Goal: Information Seeking & Learning: Stay updated

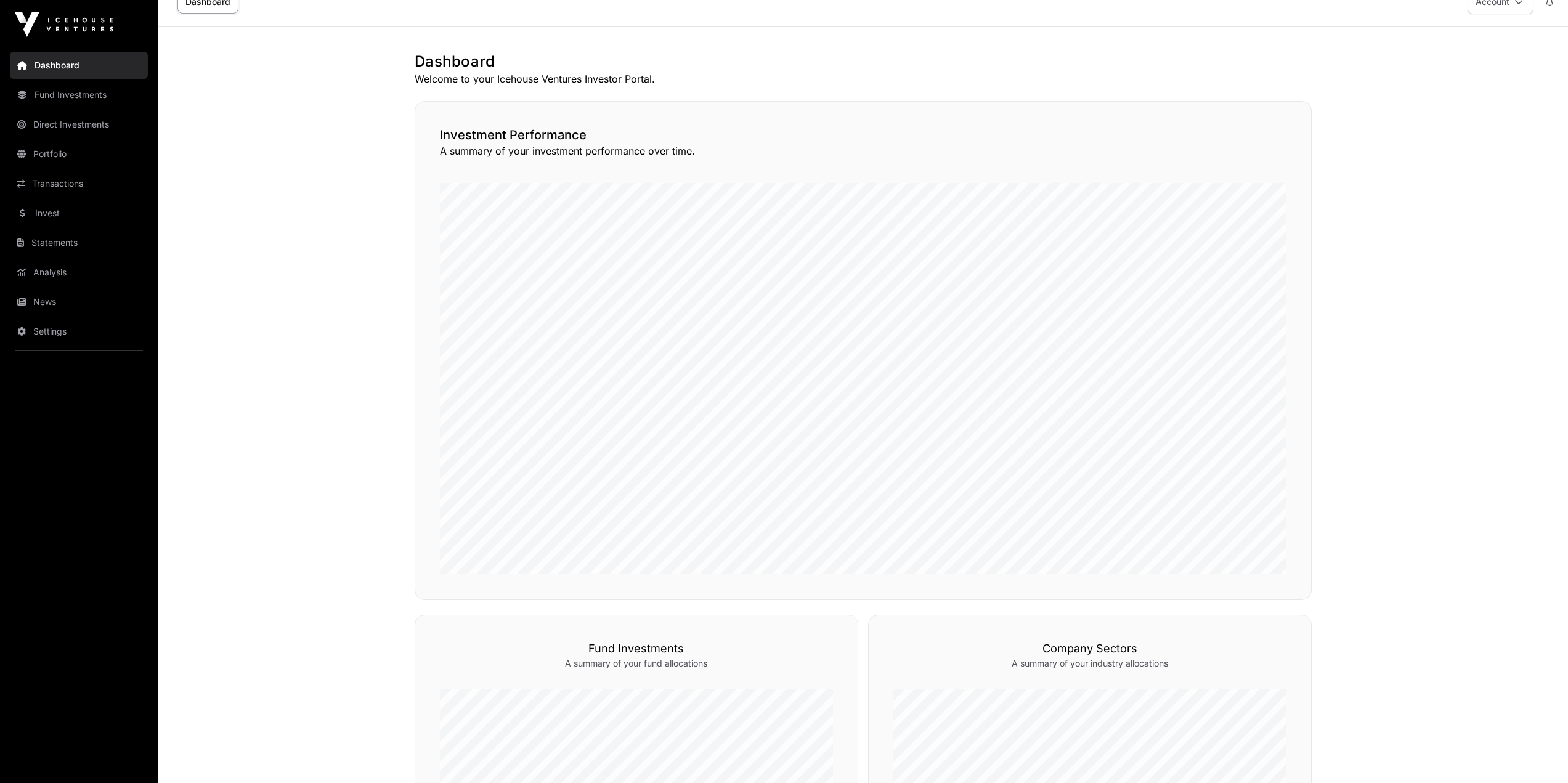
scroll to position [370, 0]
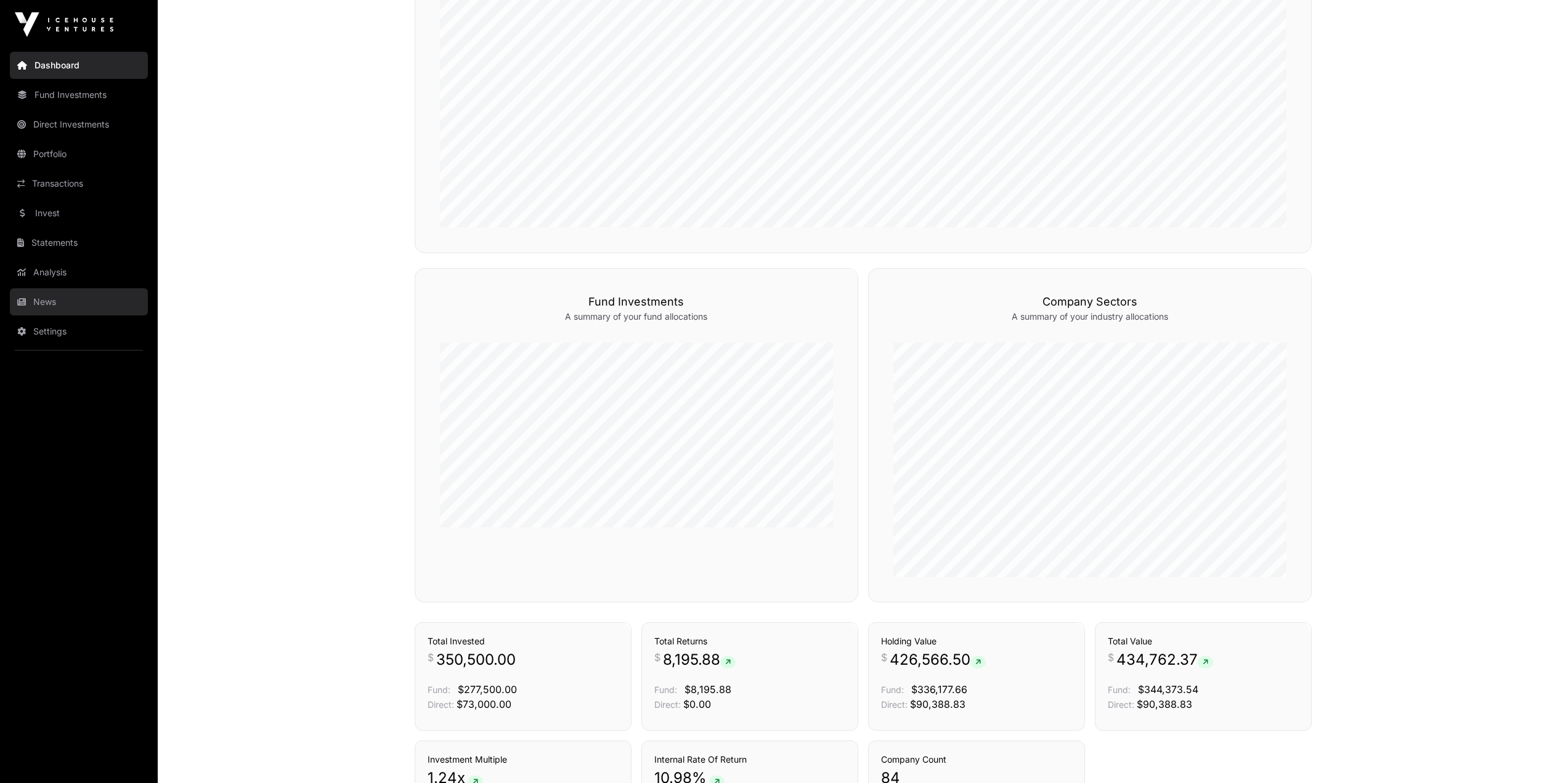
click at [42, 307] on link "News" at bounding box center [79, 302] width 138 height 27
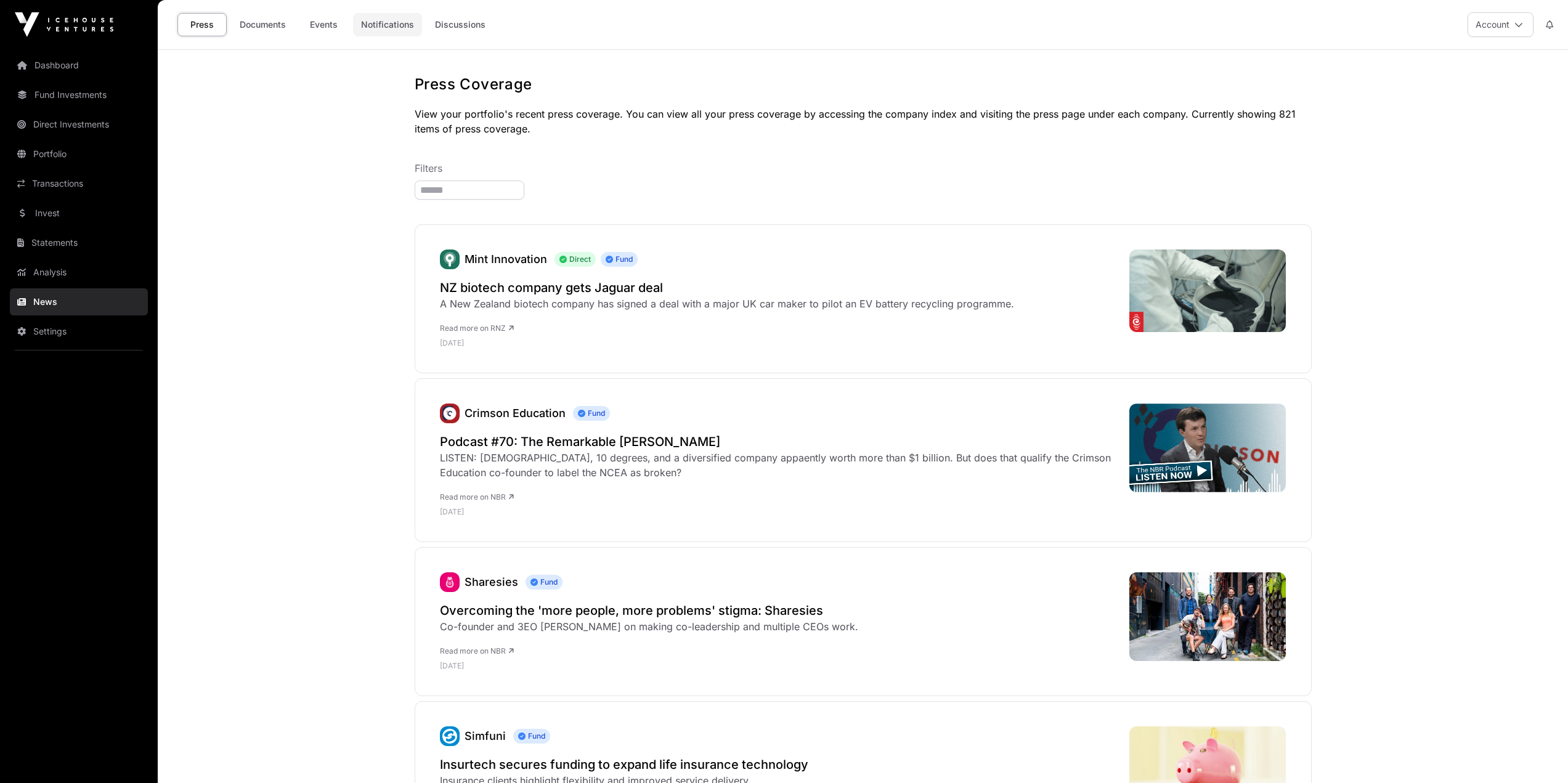
click at [398, 23] on link "Notifications" at bounding box center [388, 24] width 69 height 23
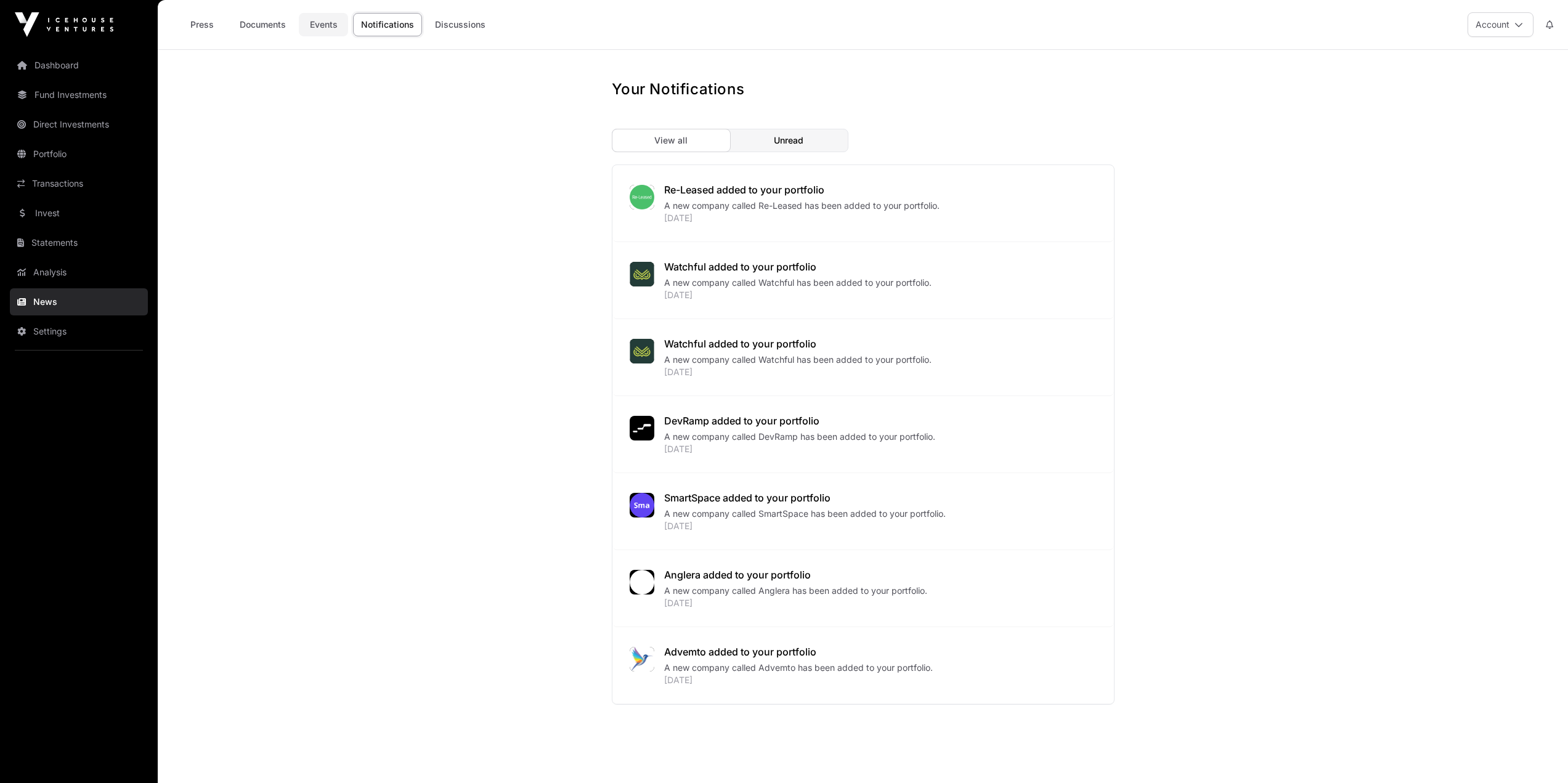
click at [326, 27] on link "Events" at bounding box center [324, 24] width 49 height 23
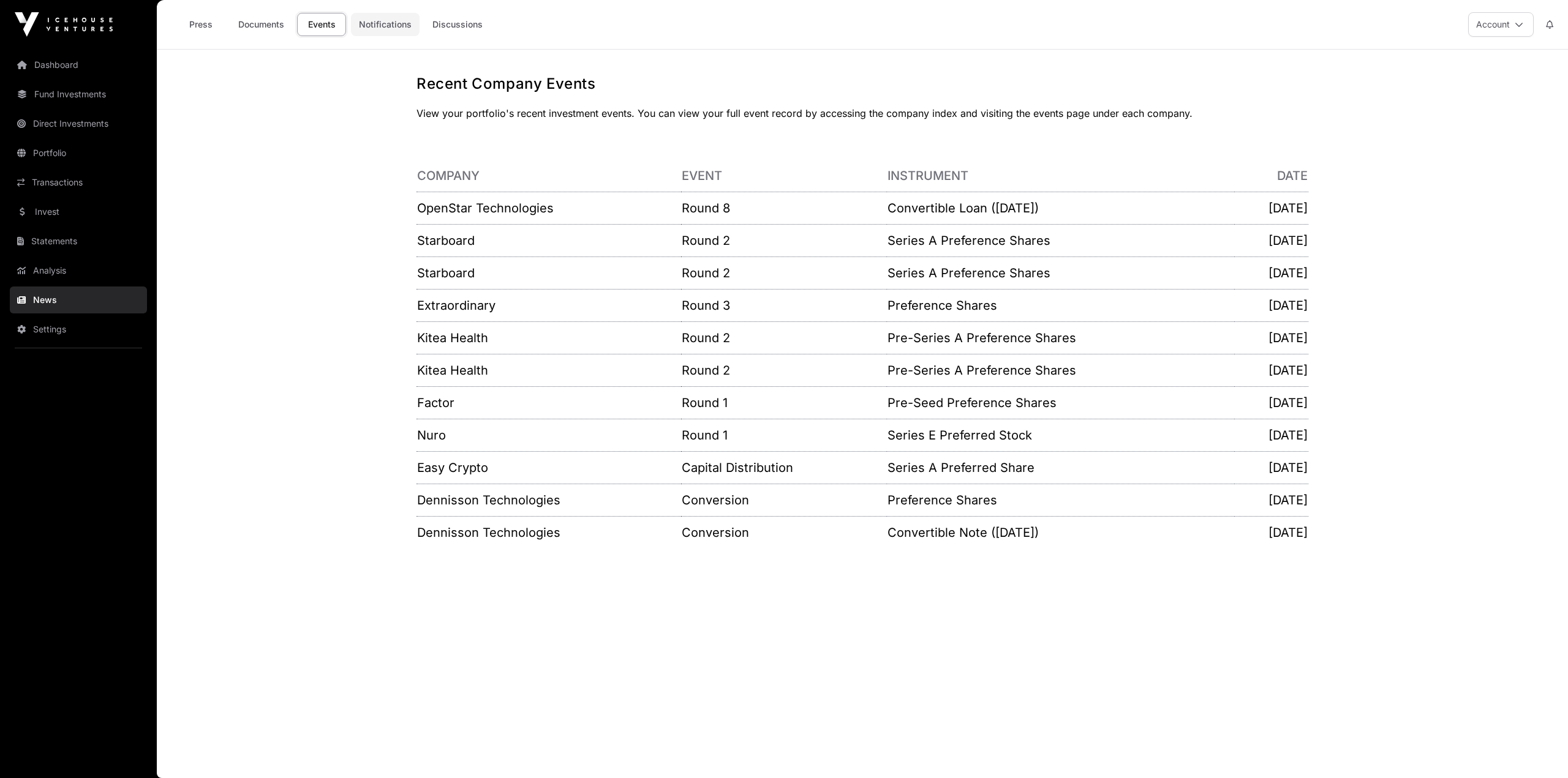
click at [378, 23] on link "Notifications" at bounding box center [385, 24] width 68 height 23
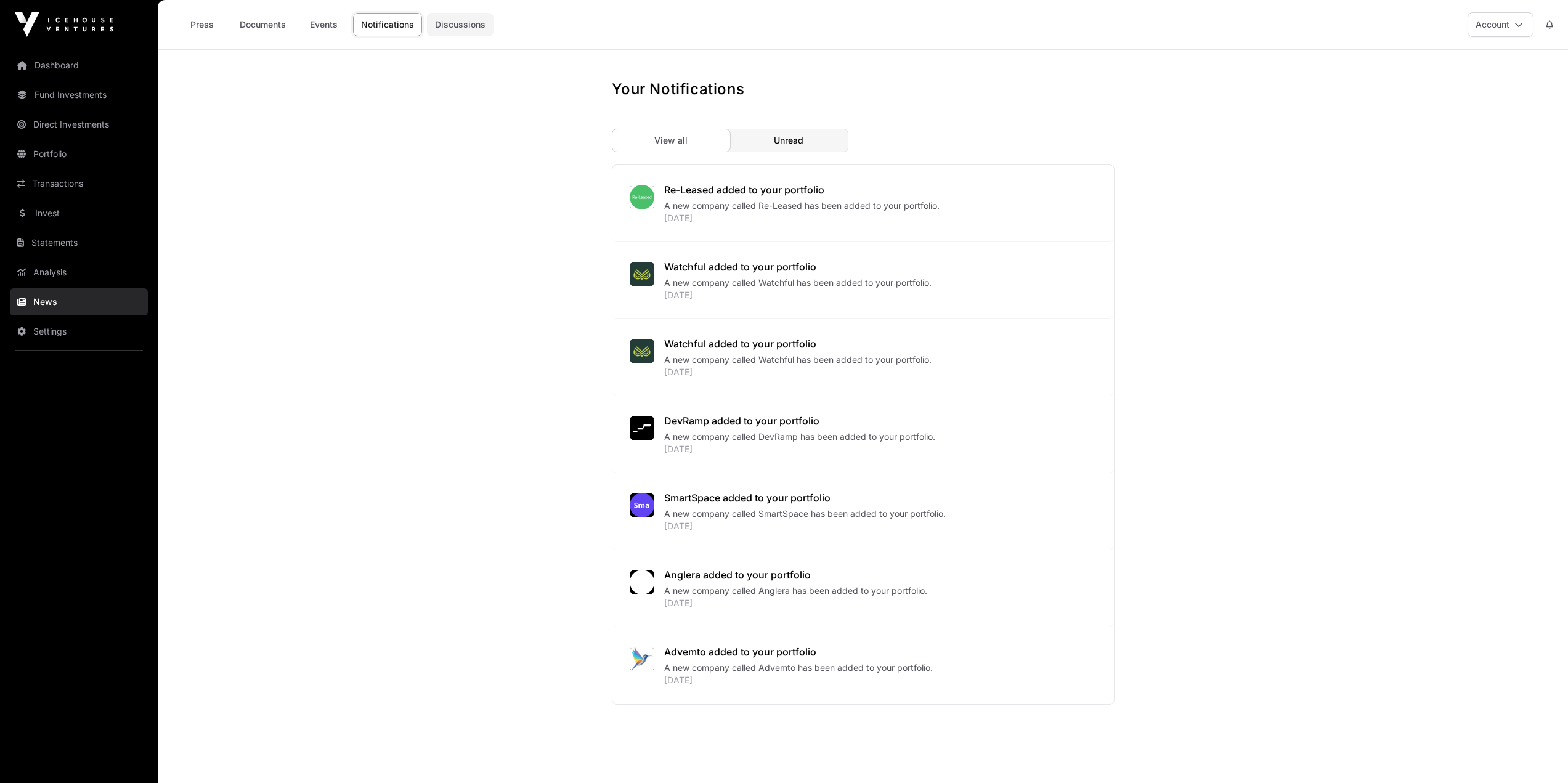
click at [478, 24] on link "Discussions" at bounding box center [460, 24] width 67 height 23
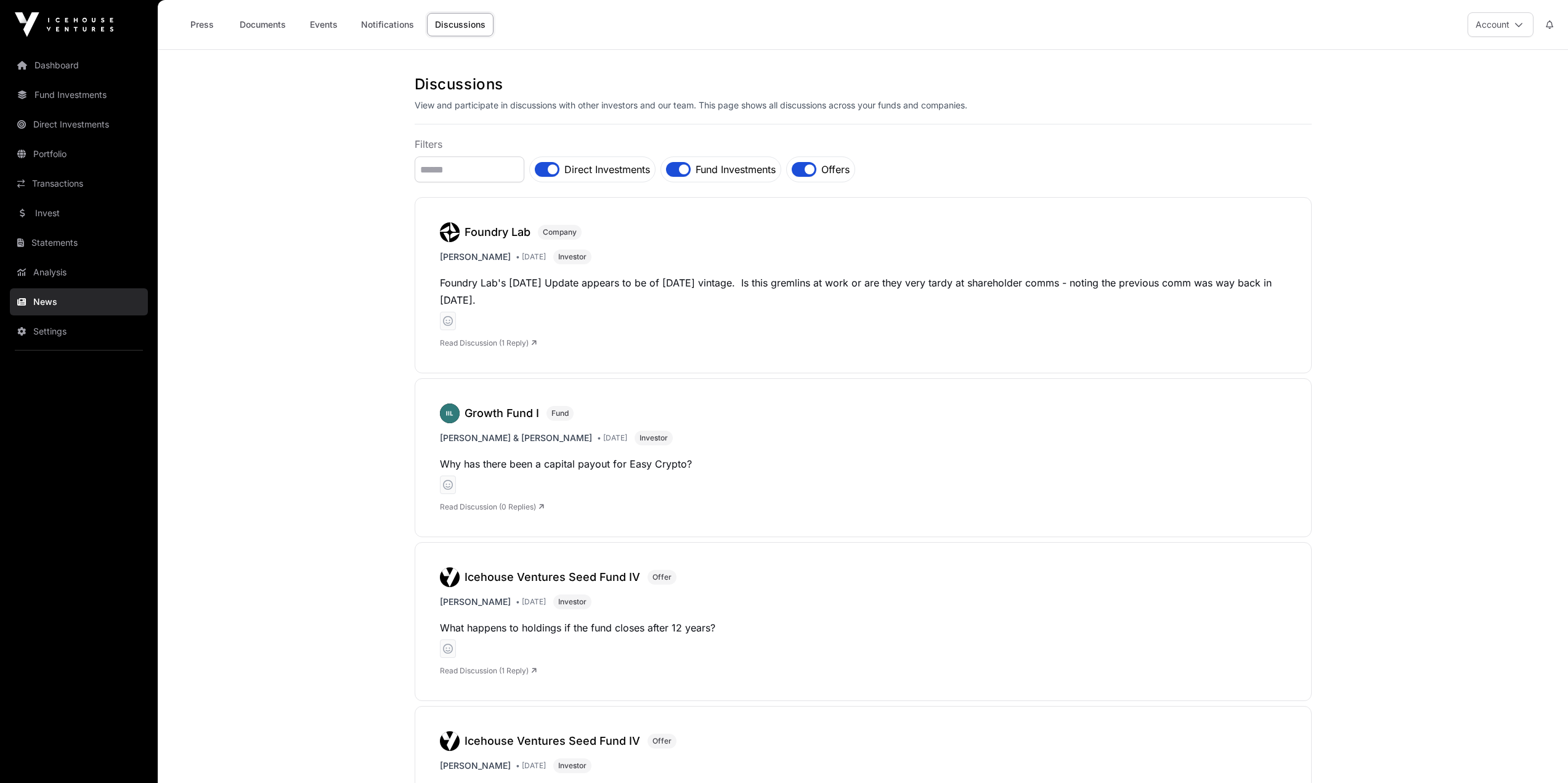
click at [202, 24] on link "Press" at bounding box center [202, 24] width 49 height 23
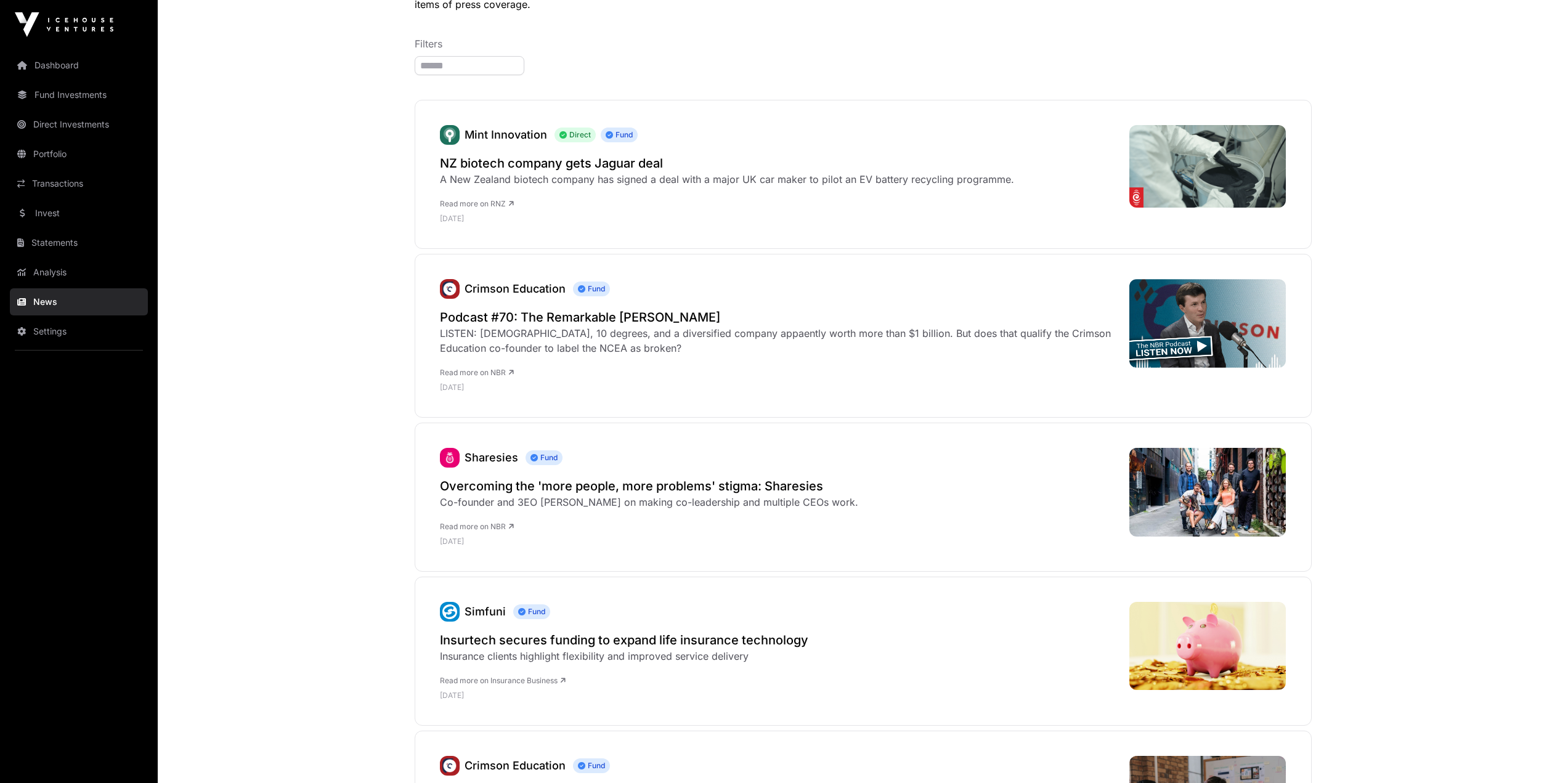
scroll to position [123, 0]
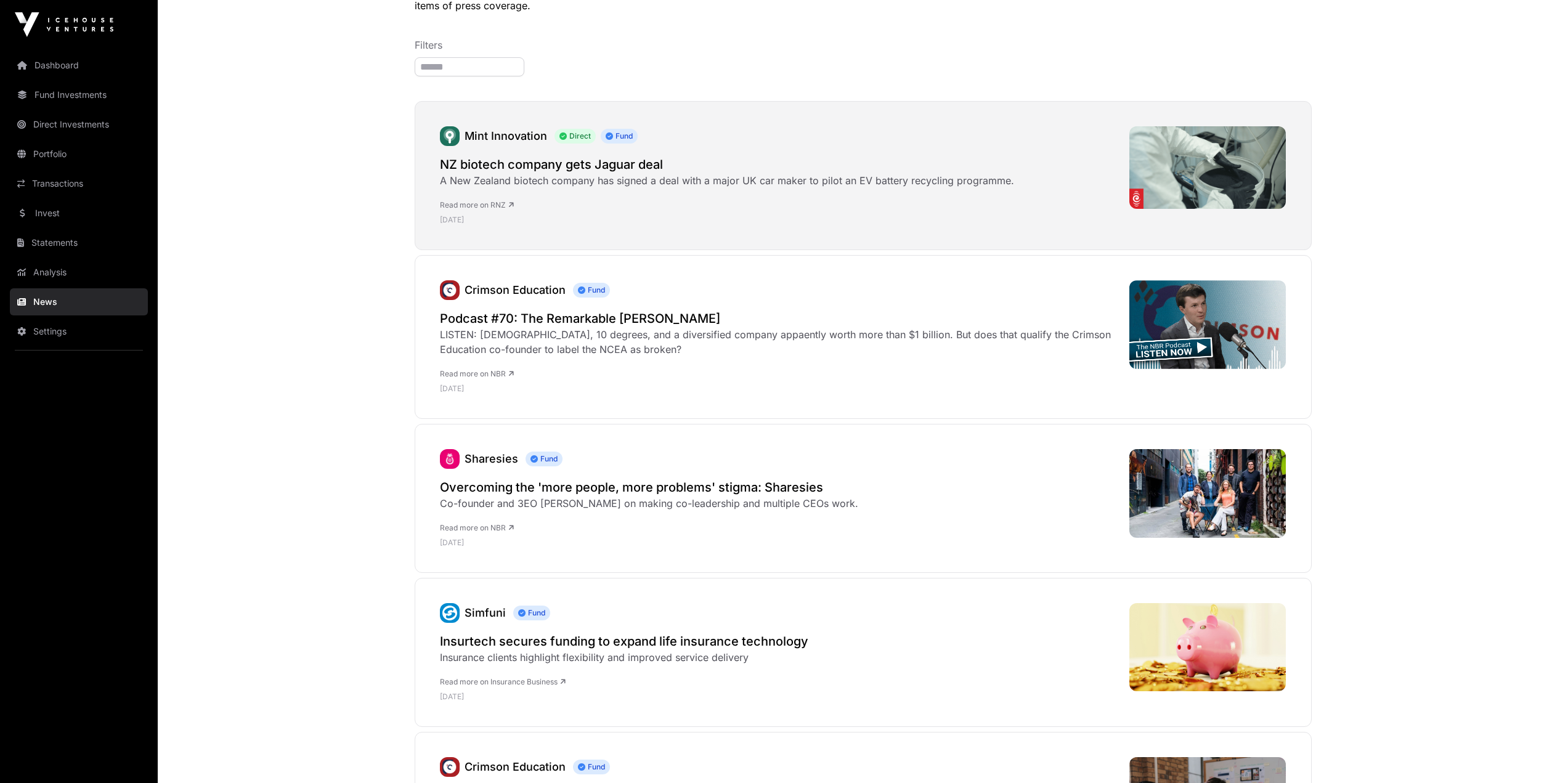
click at [550, 173] on h2 "NZ biotech company gets Jaguar deal" at bounding box center [727, 165] width 574 height 17
